Goal: Task Accomplishment & Management: Manage account settings

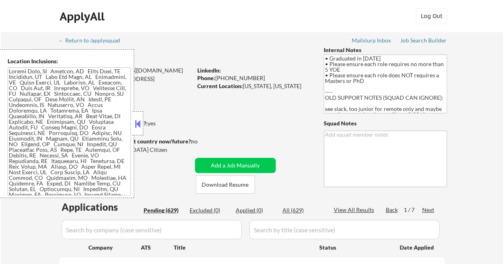
select select ""pending""
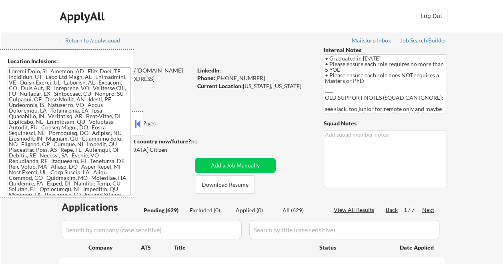
select select ""pending""
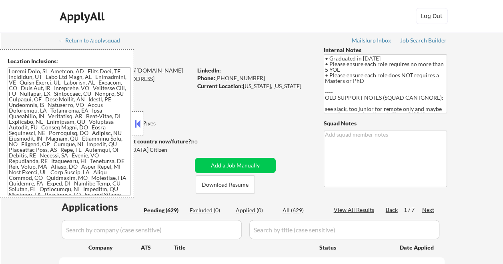
select select ""pending""
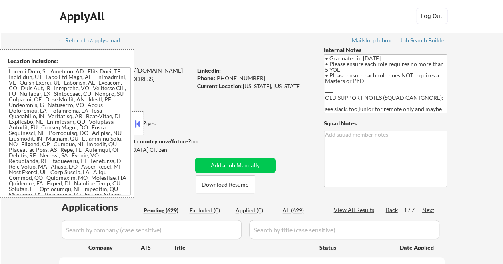
select select ""pending""
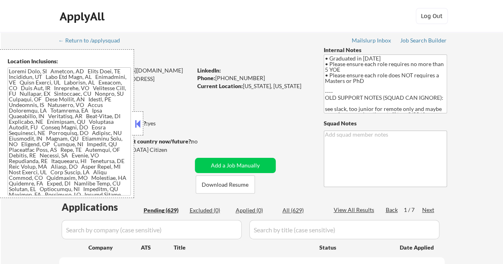
select select ""pending""
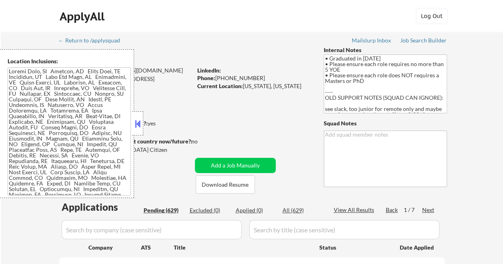
select select ""pending""
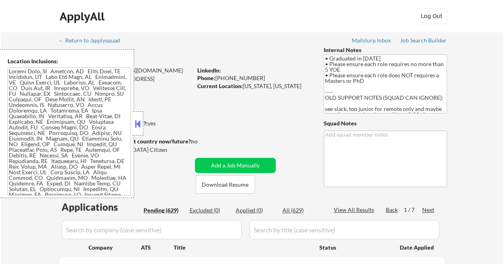
select select ""pending""
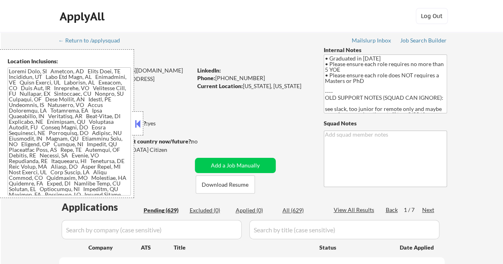
select select ""pending""
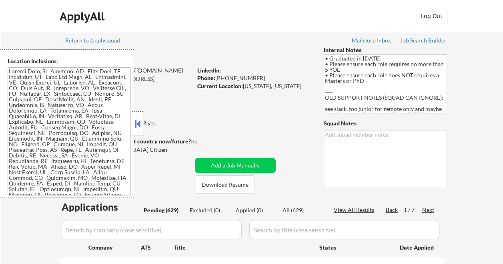
select select ""pending""
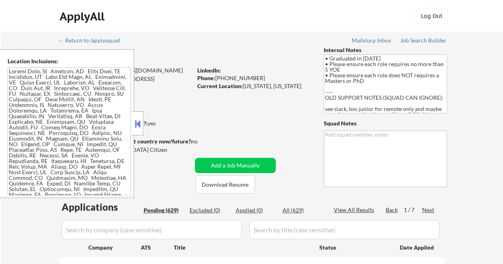
select select ""pending""
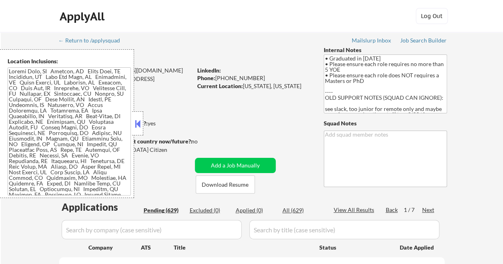
select select ""pending""
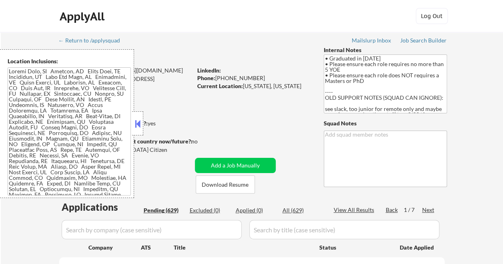
select select ""pending""
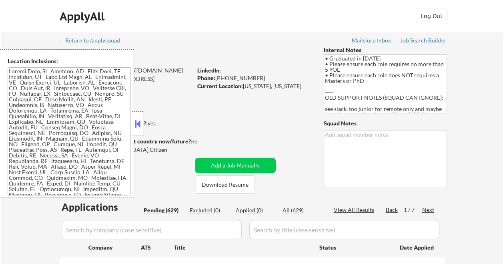
select select ""pending""
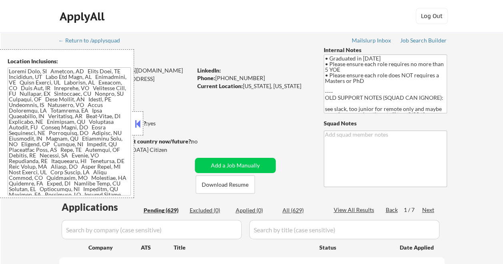
select select ""pending""
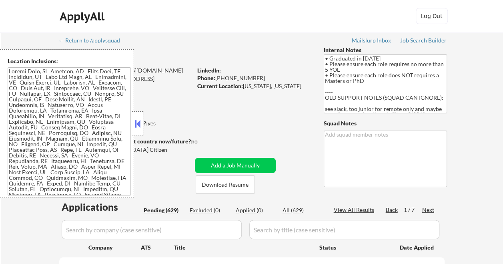
select select ""pending""
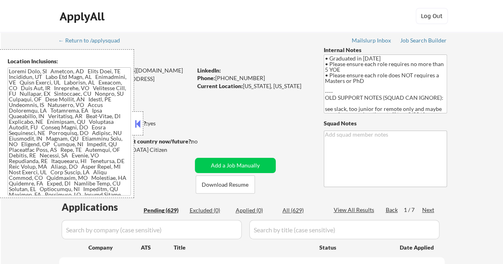
select select ""pending""
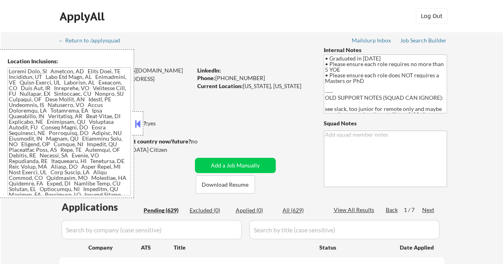
select select ""pending""
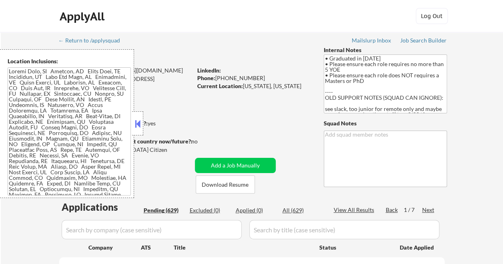
select select ""pending""
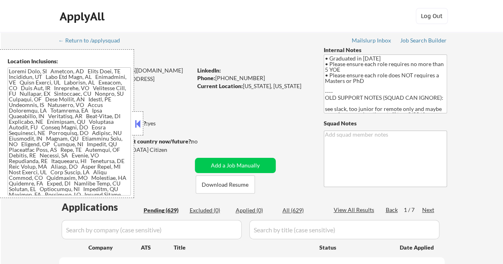
select select ""pending""
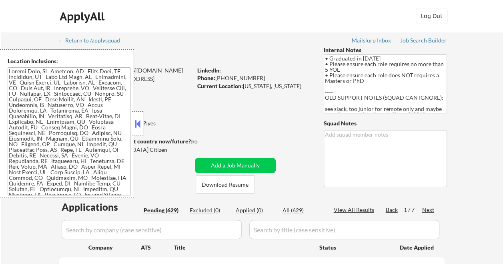
select select ""pending""
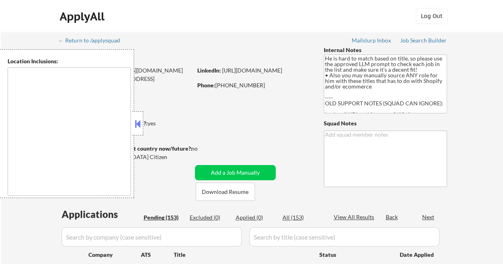
type textarea "[GEOGRAPHIC_DATA], [GEOGRAPHIC_DATA] Coronado, [GEOGRAPHIC_DATA], [GEOGRAPHIC_D…"
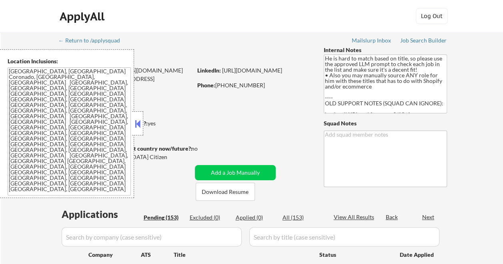
select select ""pending""
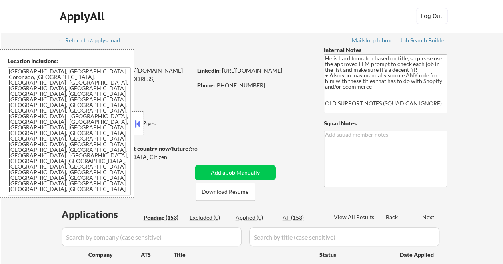
select select ""pending""
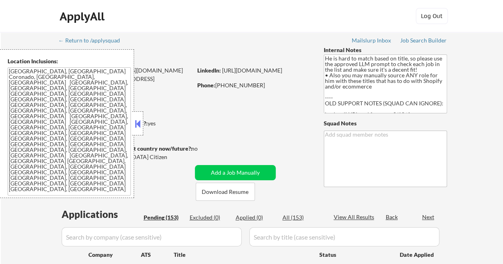
select select ""pending""
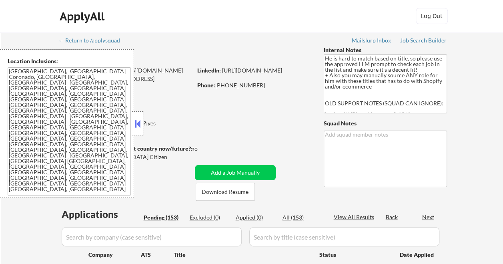
select select ""pending""
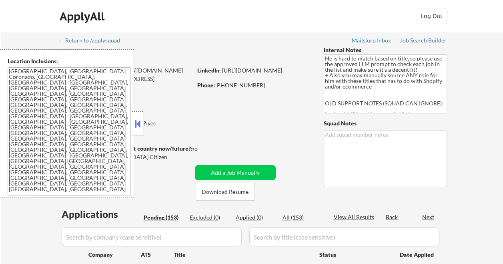
select select ""pending""
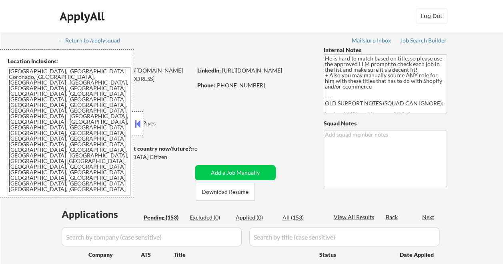
select select ""pending""
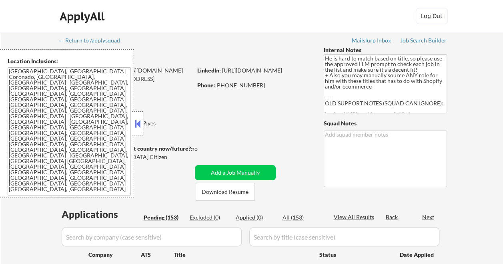
select select ""pending""
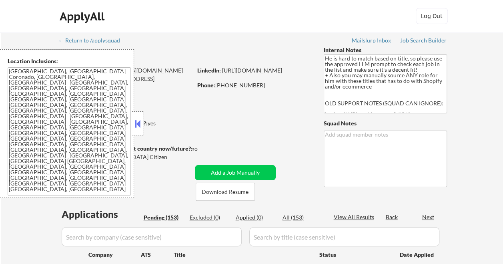
select select ""pending""
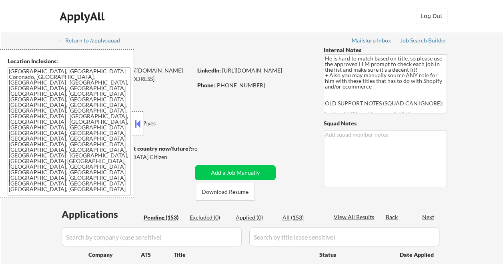
select select ""pending""
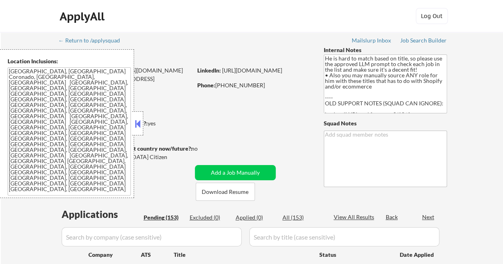
select select ""pending""
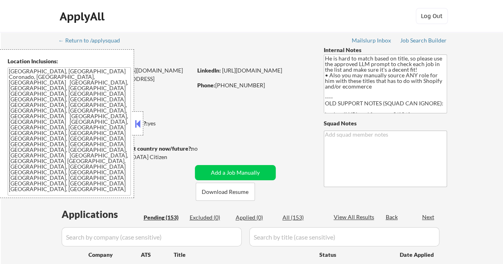
select select ""pending""
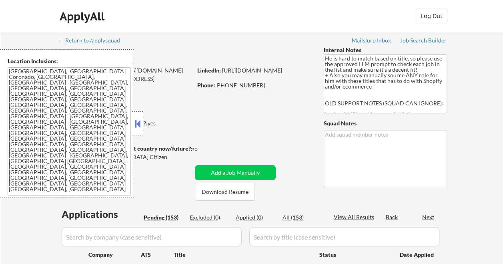
select select ""pending""
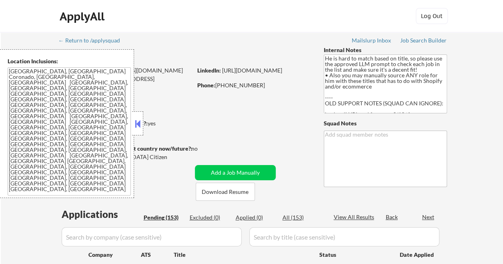
select select ""pending""
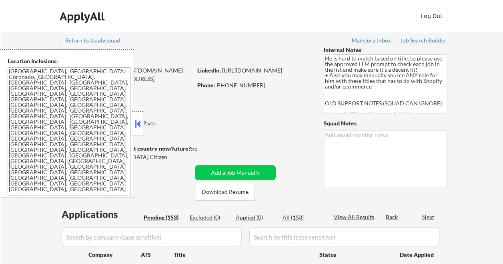
select select ""pending""
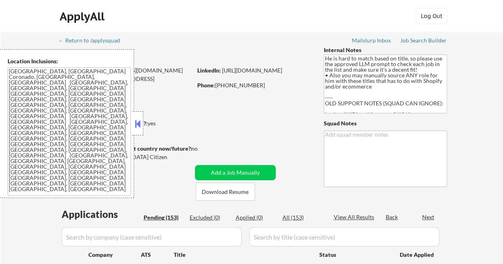
select select ""pending""
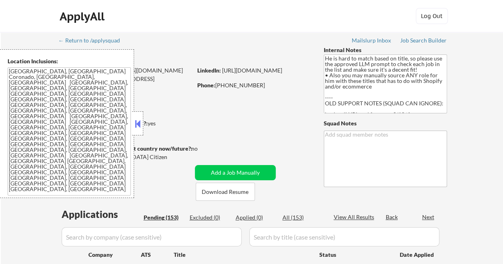
select select ""pending""
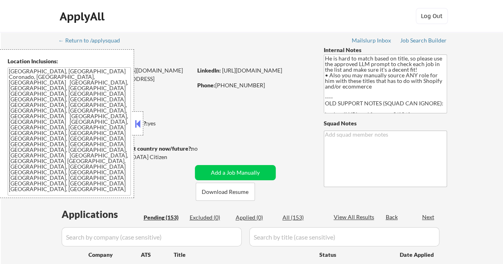
select select ""pending""
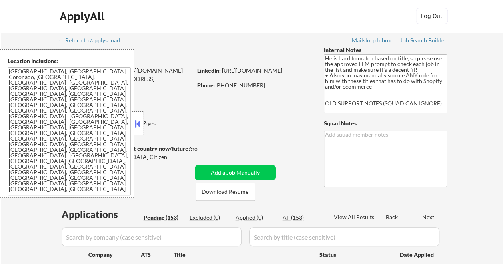
select select ""pending""
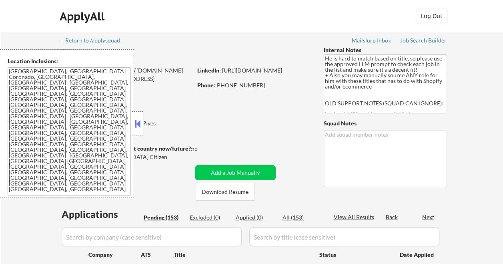
select select ""pending""
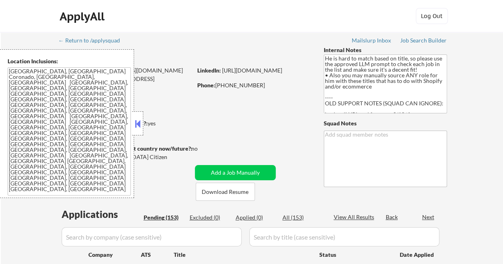
select select ""pending""
